Goal: Task Accomplishment & Management: Manage account settings

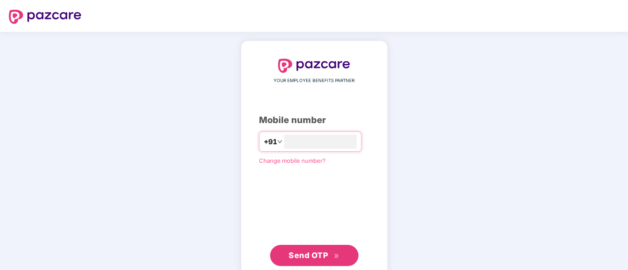
type input "**********"
click at [316, 254] on span "Send OTP" at bounding box center [307, 254] width 39 height 9
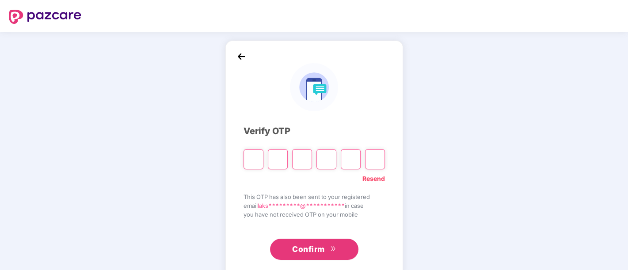
paste input "*"
type input "*"
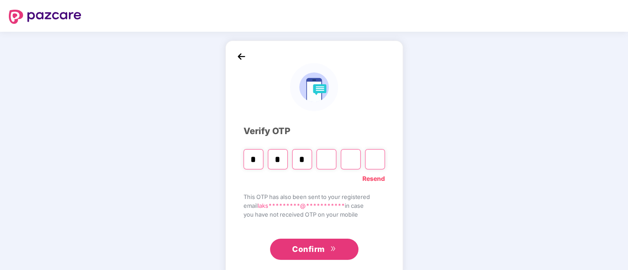
type input "*"
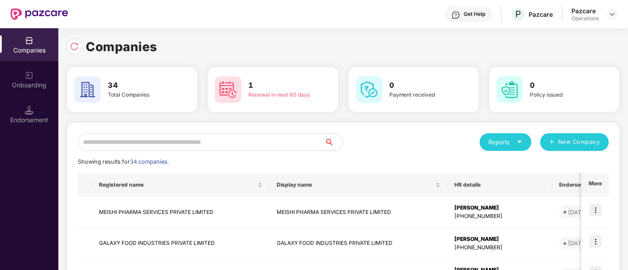
click at [213, 144] on input "text" at bounding box center [201, 142] width 247 height 18
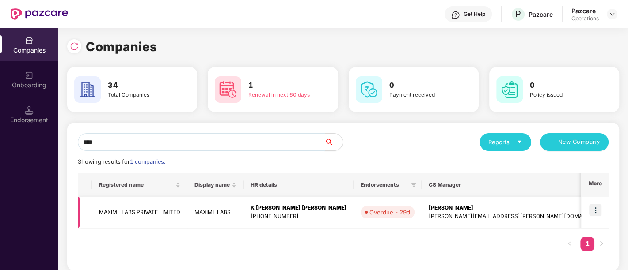
type input "****"
click at [595, 212] on img at bounding box center [595, 210] width 12 height 12
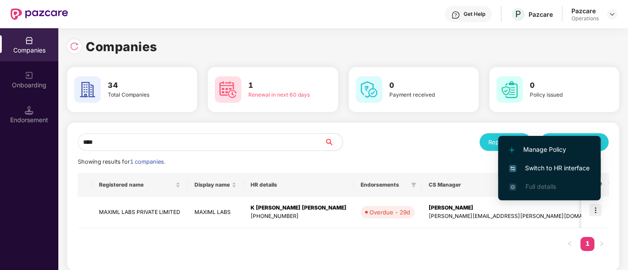
click at [563, 168] on span "Switch to HR interface" at bounding box center [549, 168] width 80 height 10
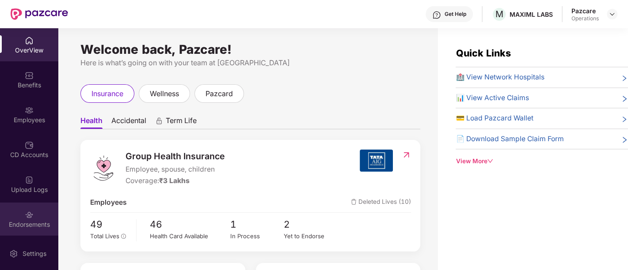
click at [38, 229] on div "Endorsements" at bounding box center [29, 219] width 58 height 33
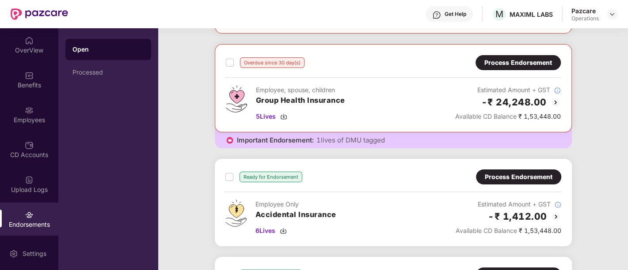
scroll to position [129, 0]
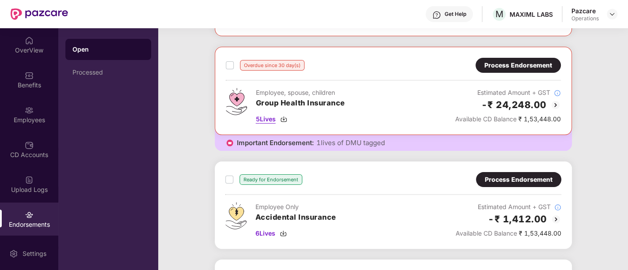
click at [261, 118] on span "5 Lives" at bounding box center [266, 119] width 20 height 10
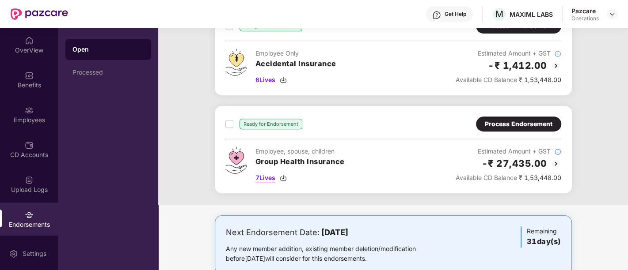
scroll to position [303, 0]
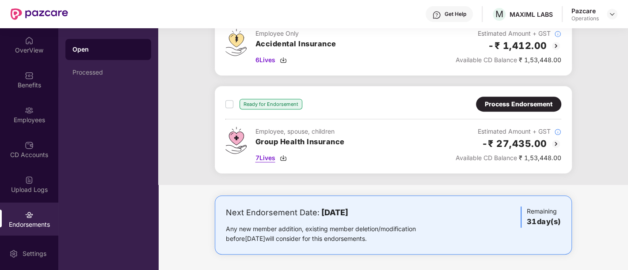
click at [270, 155] on span "7 Lives" at bounding box center [265, 158] width 20 height 10
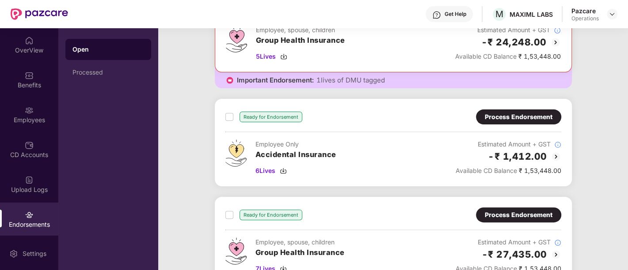
scroll to position [191, 0]
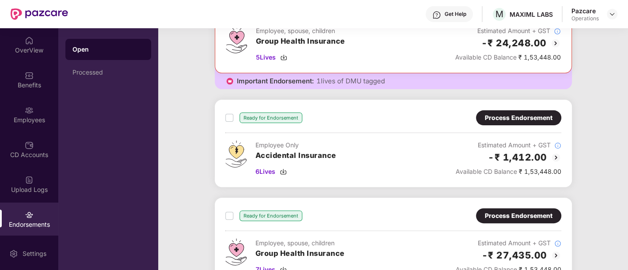
click at [345, 122] on div "Ready for Endorsement Process Endorsement" at bounding box center [393, 117] width 336 height 15
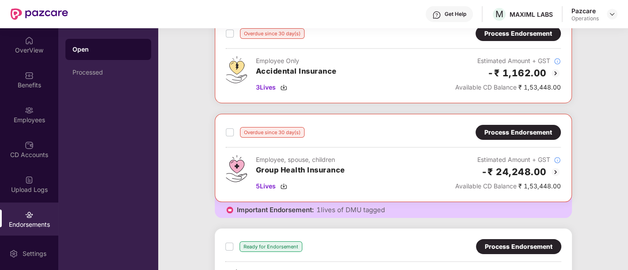
scroll to position [61, 0]
click at [504, 129] on div "Process Endorsement" at bounding box center [518, 133] width 68 height 10
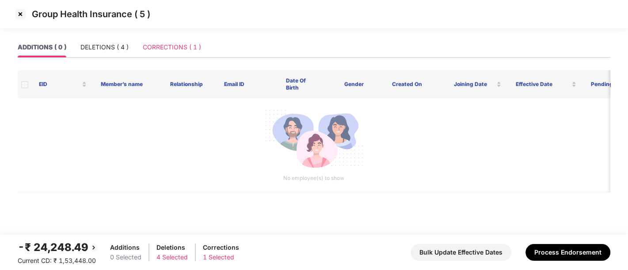
click at [174, 53] on div "CORRECTIONS ( 1 )" at bounding box center [172, 47] width 58 height 20
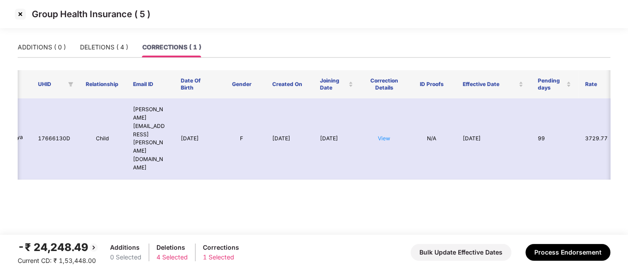
scroll to position [0, 98]
click at [387, 135] on link "View" at bounding box center [381, 138] width 12 height 7
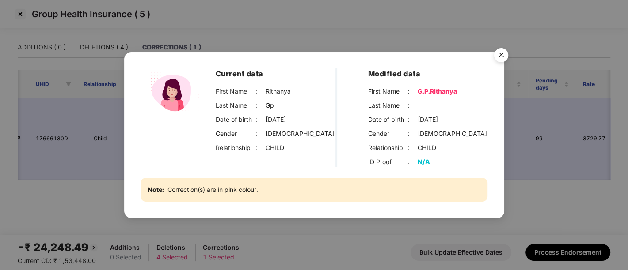
click at [503, 53] on img "Close" at bounding box center [501, 56] width 25 height 25
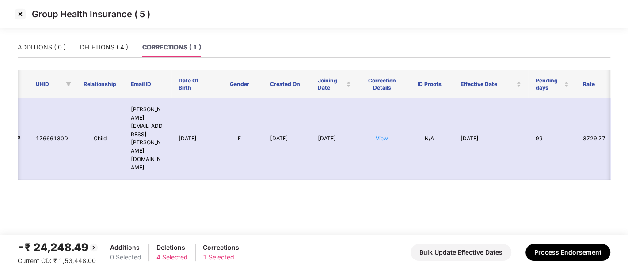
scroll to position [0, 0]
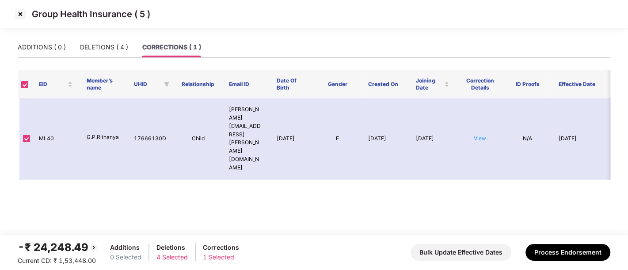
click at [24, 15] on img at bounding box center [20, 14] width 14 height 14
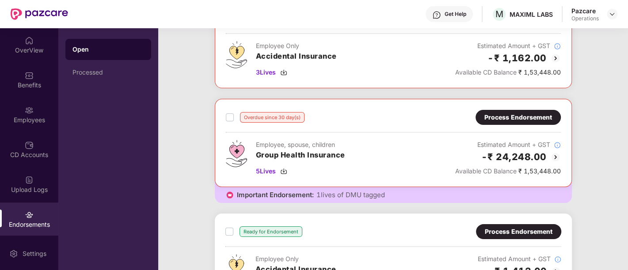
scroll to position [73, 0]
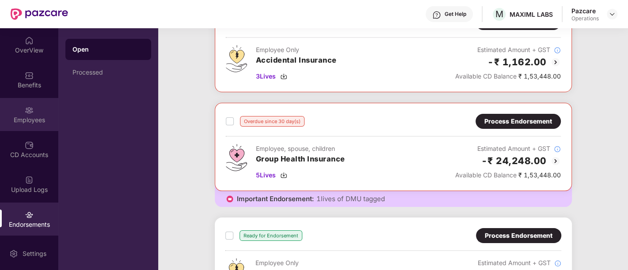
click at [29, 119] on div "Employees" at bounding box center [29, 120] width 58 height 9
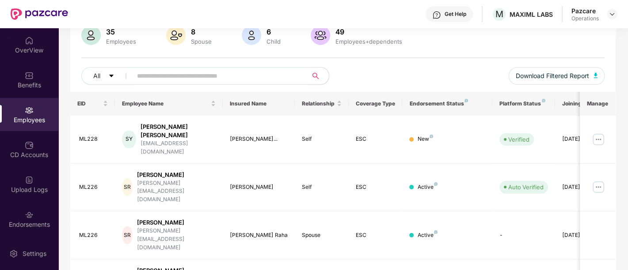
click at [186, 75] on input "text" at bounding box center [216, 75] width 159 height 13
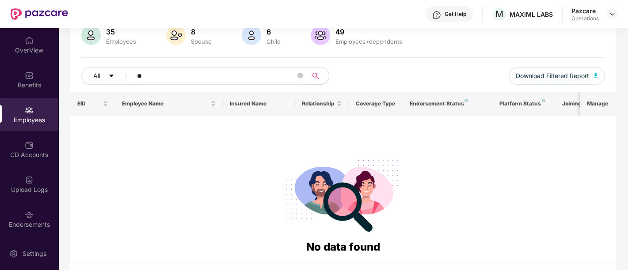
type input "*"
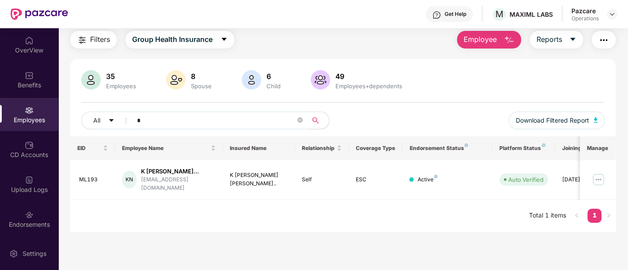
scroll to position [28, 0]
type input "*"
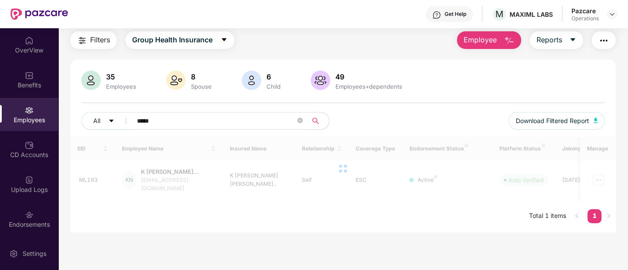
scroll to position [73, 0]
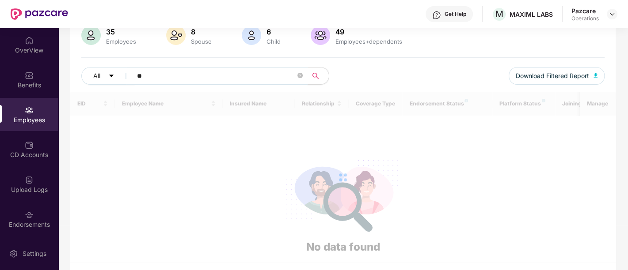
type input "*"
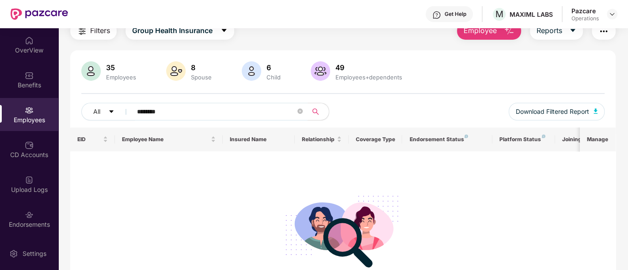
scroll to position [40, 0]
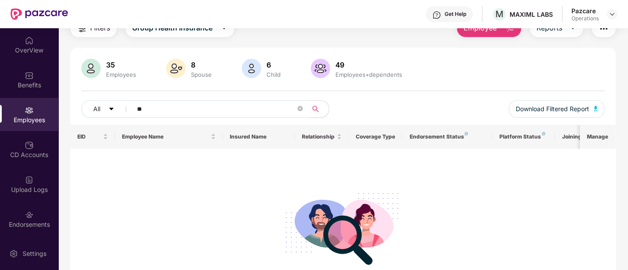
type input "*"
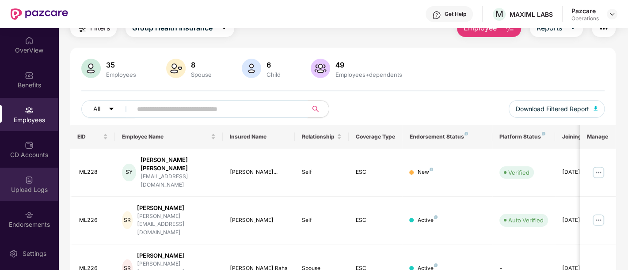
click at [19, 184] on div "Upload Logs" at bounding box center [29, 184] width 58 height 33
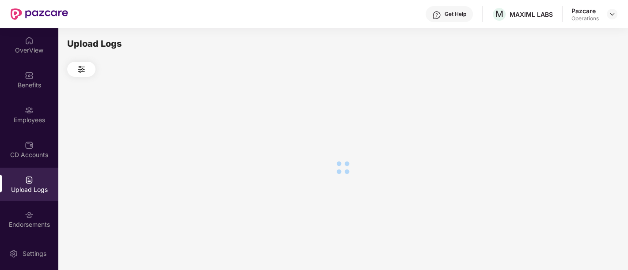
scroll to position [0, 0]
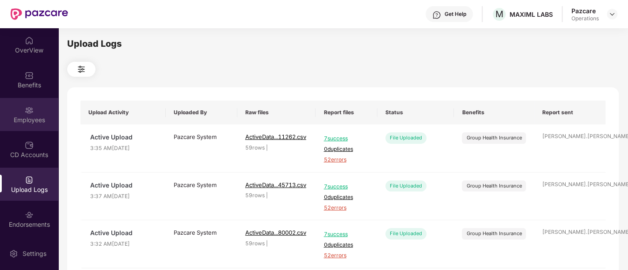
click at [34, 118] on div "Employees" at bounding box center [29, 120] width 58 height 9
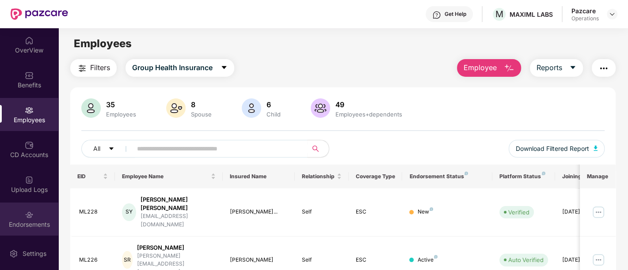
click at [16, 217] on div "Endorsements" at bounding box center [29, 219] width 58 height 33
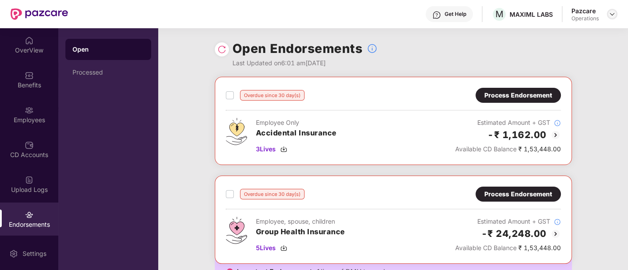
click at [611, 13] on img at bounding box center [611, 14] width 7 height 7
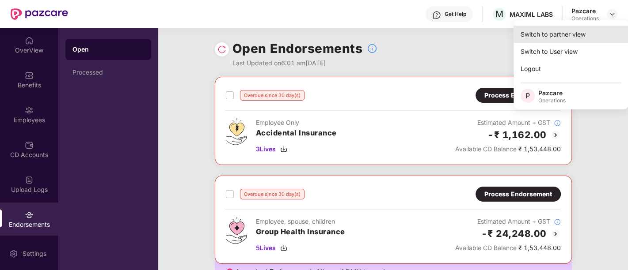
click at [549, 36] on div "Switch to partner view" at bounding box center [570, 34] width 115 height 17
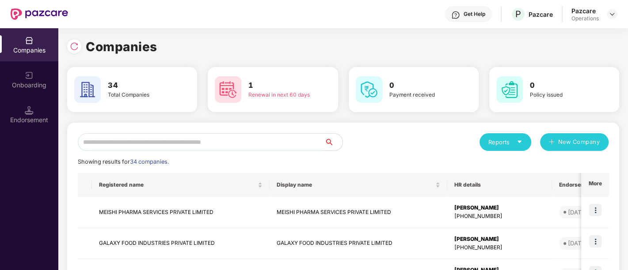
click at [256, 137] on input "text" at bounding box center [201, 142] width 247 height 18
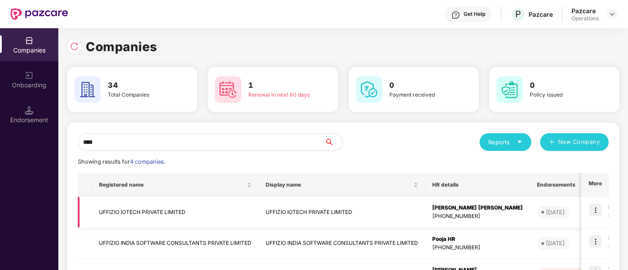
scroll to position [100, 0]
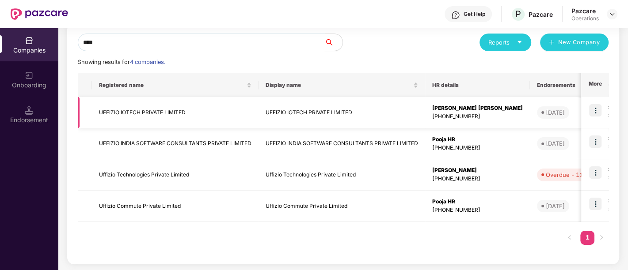
type input "****"
click at [294, 110] on td "UFFIZIO IOTECH PRIVATE LIMITED" at bounding box center [341, 112] width 167 height 31
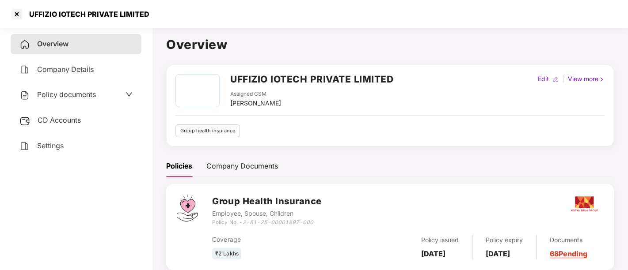
scroll to position [24, 0]
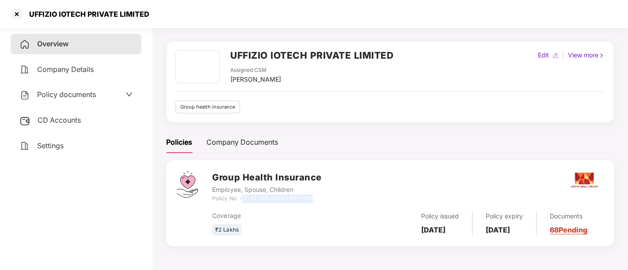
drag, startPoint x: 243, startPoint y: 199, endPoint x: 328, endPoint y: 198, distance: 84.8
click at [328, 198] on div "Group Health Insurance Employee, Spouse, Children Policy No. - 2-81-25-00001897…" at bounding box center [407, 187] width 391 height 32
copy icon "2-81-25-00001897-000"
click at [395, 144] on div "Policies Company Documents" at bounding box center [389, 143] width 447 height 22
